Goal: Find specific page/section: Find specific page/section

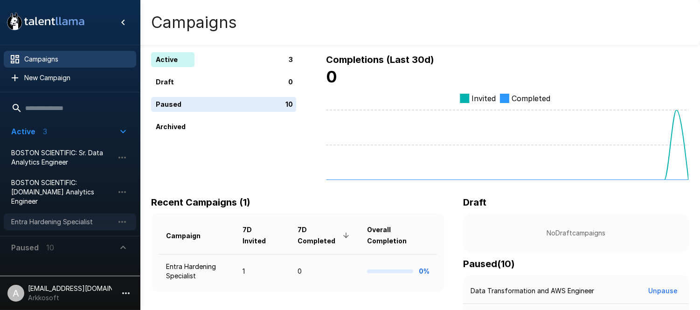
click at [53, 217] on span "Entra Hardening Specialist" at bounding box center [62, 221] width 103 height 9
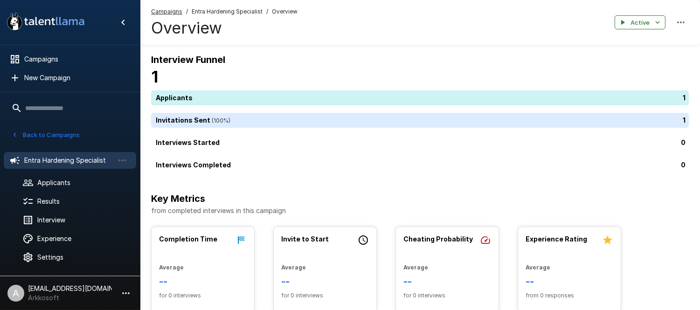
drag, startPoint x: 52, startPoint y: 181, endPoint x: 536, endPoint y: 217, distance: 484.8
click at [65, 183] on span "Applicants" at bounding box center [82, 182] width 91 height 9
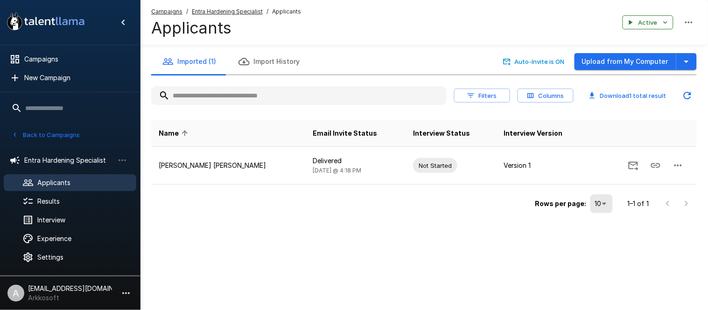
click at [41, 18] on icon ".st0{fill:#FFFFFF;} .st1{fill:#76a4ed;}" at bounding box center [46, 21] width 84 height 24
